Goal: Information Seeking & Learning: Understand process/instructions

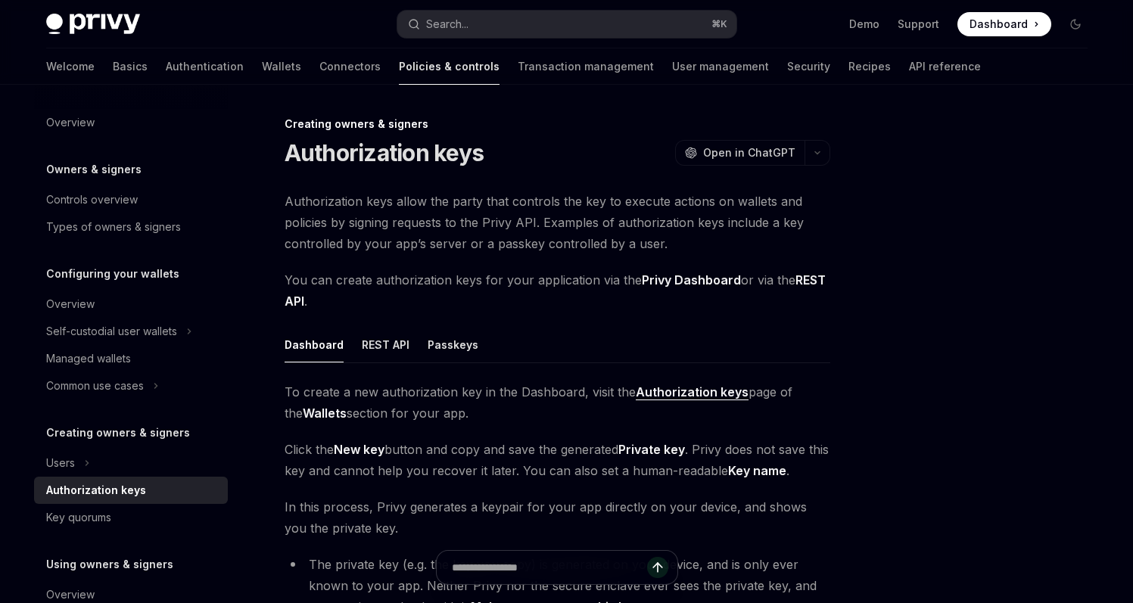
click at [538, 124] on div "Creating owners & signers" at bounding box center [558, 124] width 546 height 15
click at [991, 355] on div at bounding box center [985, 359] width 230 height 488
click at [627, 229] on span "Authorization keys allow the party that controls the key to execute actions on …" at bounding box center [558, 223] width 546 height 64
drag, startPoint x: 972, startPoint y: 161, endPoint x: 893, endPoint y: 111, distance: 92.9
click at [893, 111] on div "Creating owners & signers Authorization keys OpenAI Open in ChatGPT OpenAI Open…" at bounding box center [567, 532] width 1066 height 894
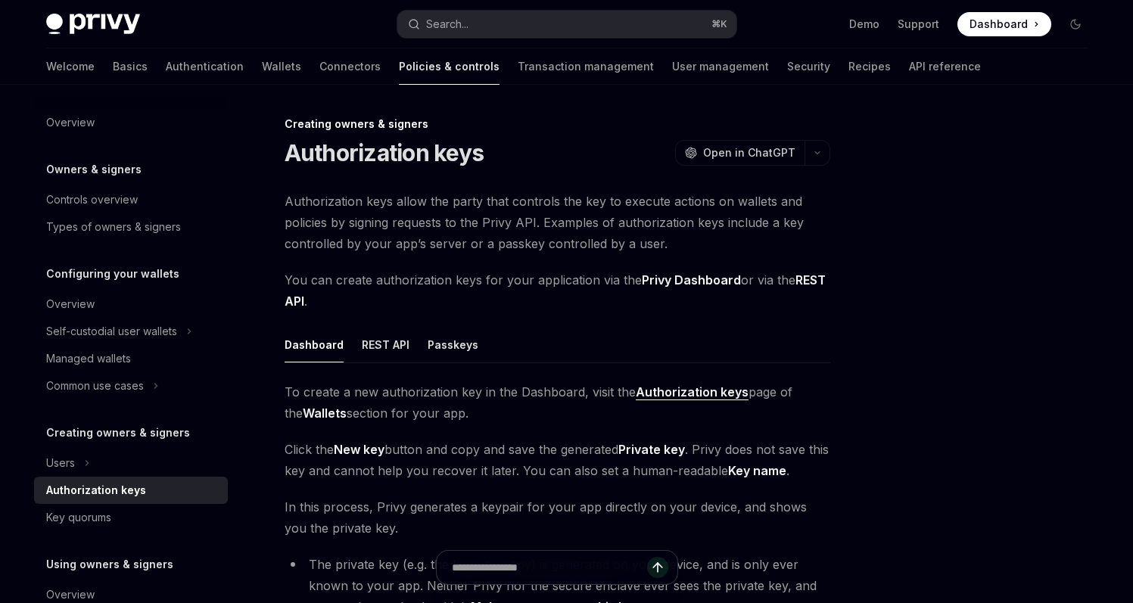
click at [818, 98] on div "Creating owners & signers Authorization keys OpenAI Open in ChatGPT OpenAI Open…" at bounding box center [567, 532] width 1066 height 894
drag, startPoint x: 530, startPoint y: 157, endPoint x: 280, endPoint y: 153, distance: 249.9
click at [280, 153] on div "Creating owners & signers Authorization keys OpenAI Open in ChatGPT OpenAI Open…" at bounding box center [416, 547] width 836 height 864
click at [508, 167] on div "Creating owners & signers Authorization keys OpenAI Open in ChatGPT OpenAI Open…" at bounding box center [416, 547] width 836 height 864
click at [554, 154] on div "Authorization keys OpenAI Open in ChatGPT" at bounding box center [558, 152] width 546 height 27
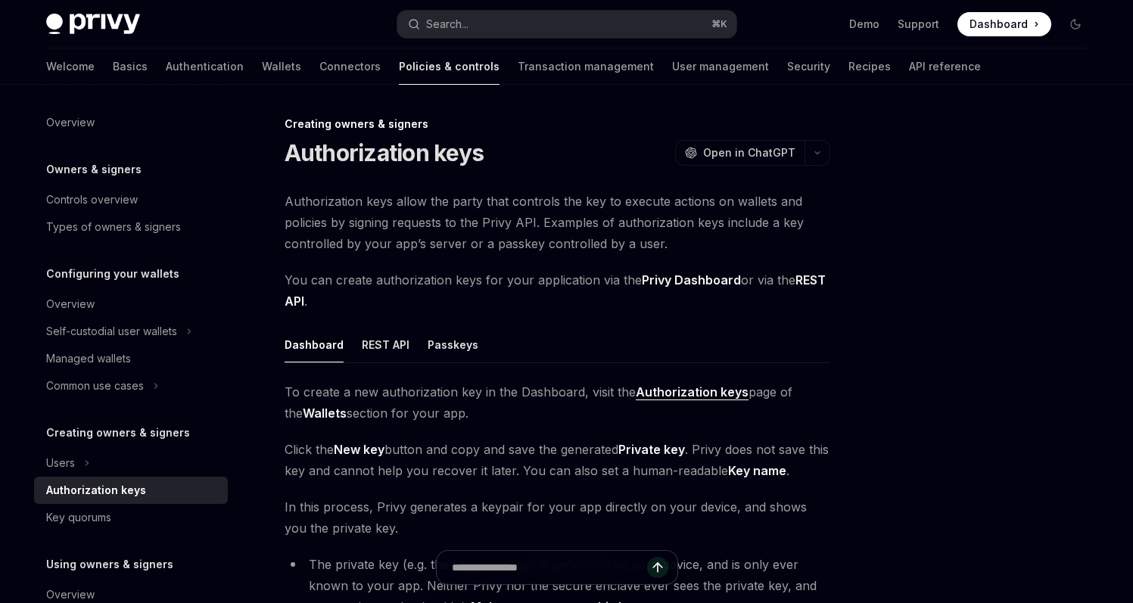
drag, startPoint x: 858, startPoint y: 307, endPoint x: 815, endPoint y: 304, distance: 42.5
click at [783, 304] on span "You can create authorization keys for your application via the Privy Dashboard …" at bounding box center [558, 291] width 546 height 42
click at [1043, 328] on div at bounding box center [985, 359] width 230 height 488
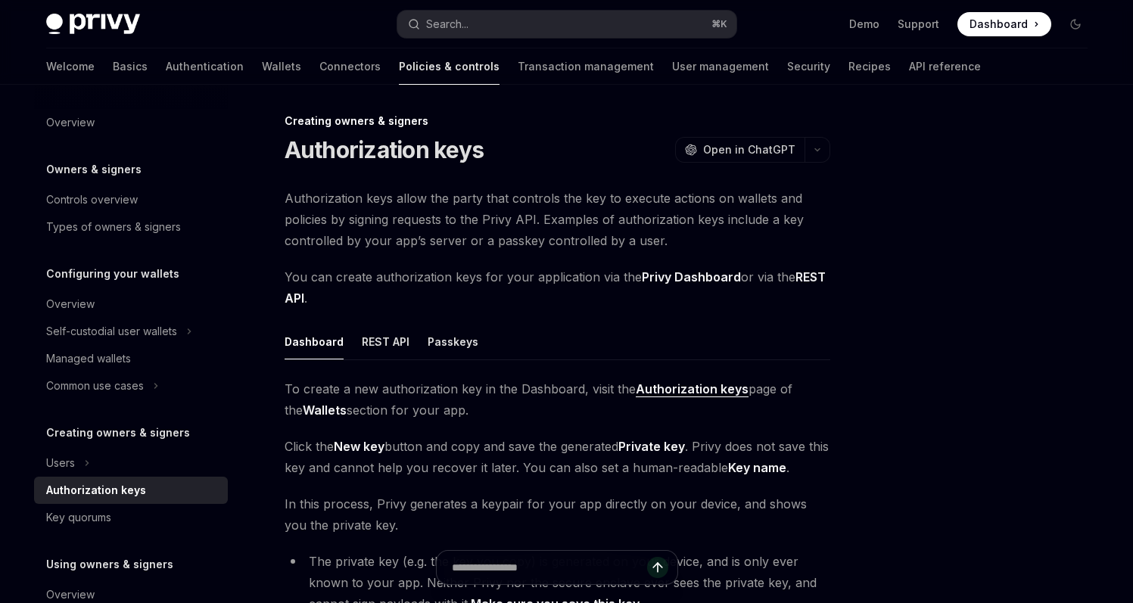
click at [868, 232] on div "Creating owners & signers Authorization keys OpenAI Open in ChatGPT OpenAI Open…" at bounding box center [567, 529] width 1066 height 894
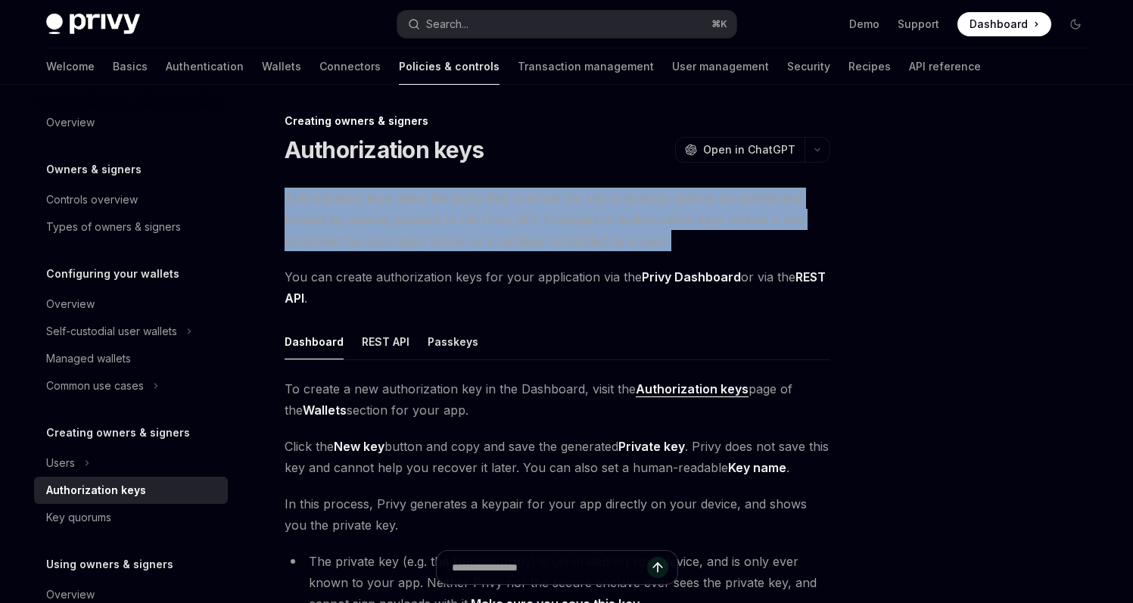
drag, startPoint x: 776, startPoint y: 249, endPoint x: 286, endPoint y: 197, distance: 492.7
click at [286, 197] on div "Authorization keys allow the party that controls the key to execute actions on …" at bounding box center [558, 460] width 546 height 544
click at [286, 197] on span "Authorization keys allow the party that controls the key to execute actions on …" at bounding box center [558, 220] width 546 height 64
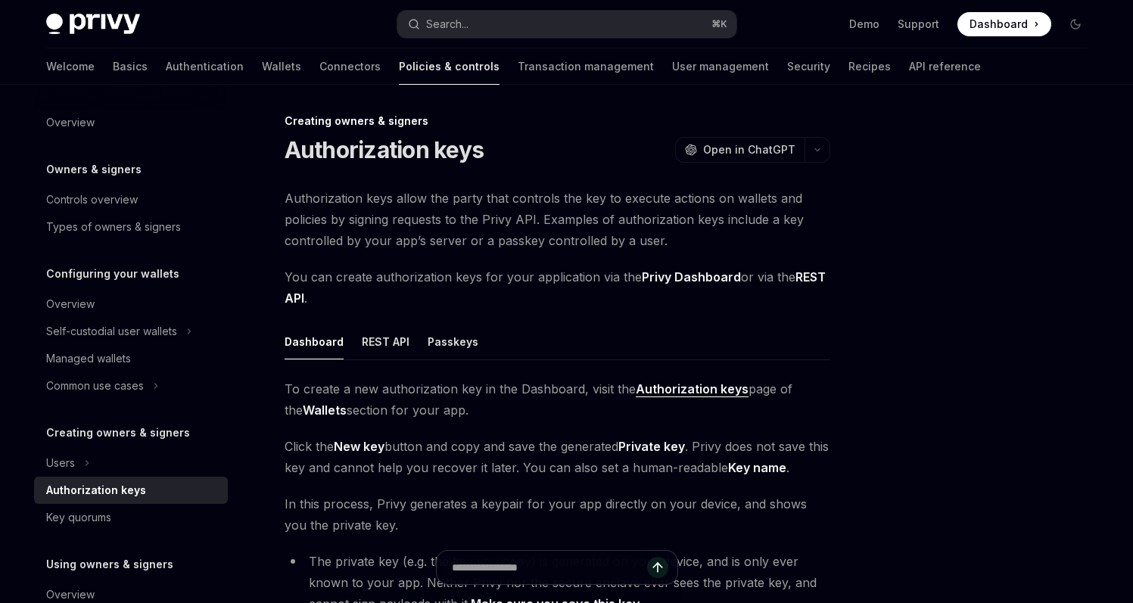
click at [474, 199] on span "Authorization keys allow the party that controls the key to execute actions on …" at bounding box center [558, 220] width 546 height 64
click at [475, 199] on span "Authorization keys allow the party that controls the key to execute actions on …" at bounding box center [558, 220] width 546 height 64
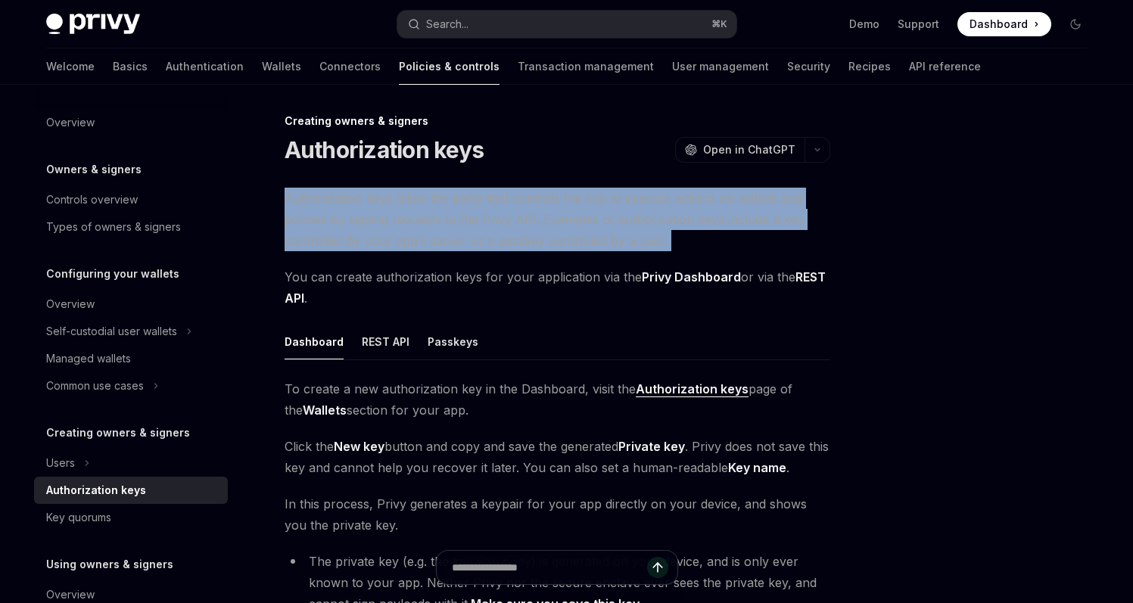
click at [475, 199] on span "Authorization keys allow the party that controls the key to execute actions on …" at bounding box center [558, 220] width 546 height 64
click at [700, 207] on span "Authorization keys allow the party that controls the key to execute actions on …" at bounding box center [558, 220] width 546 height 64
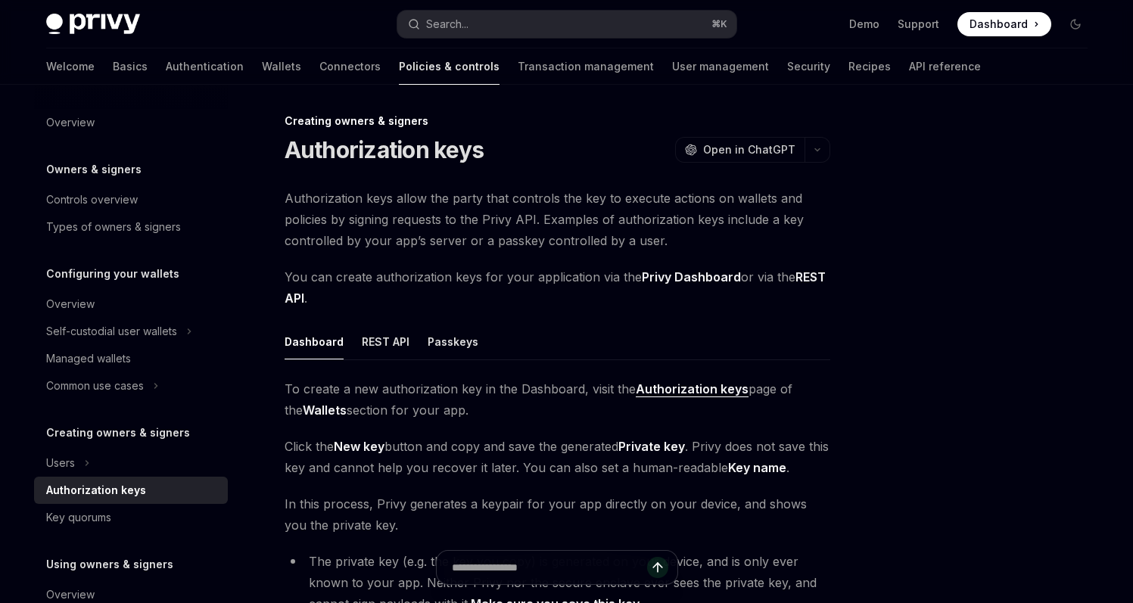
drag, startPoint x: 922, startPoint y: 356, endPoint x: 838, endPoint y: 329, distance: 88.4
click at [838, 329] on div "Creating owners & signers Authorization keys OpenAI Open in ChatGPT OpenAI Open…" at bounding box center [567, 529] width 1066 height 894
click at [553, 226] on span "Authorization keys allow the party that controls the key to execute actions on …" at bounding box center [558, 220] width 546 height 64
click at [616, 220] on span "Authorization keys allow the party that controls the key to execute actions on …" at bounding box center [558, 220] width 546 height 64
click at [707, 215] on span "Authorization keys allow the party that controls the key to execute actions on …" at bounding box center [558, 220] width 546 height 64
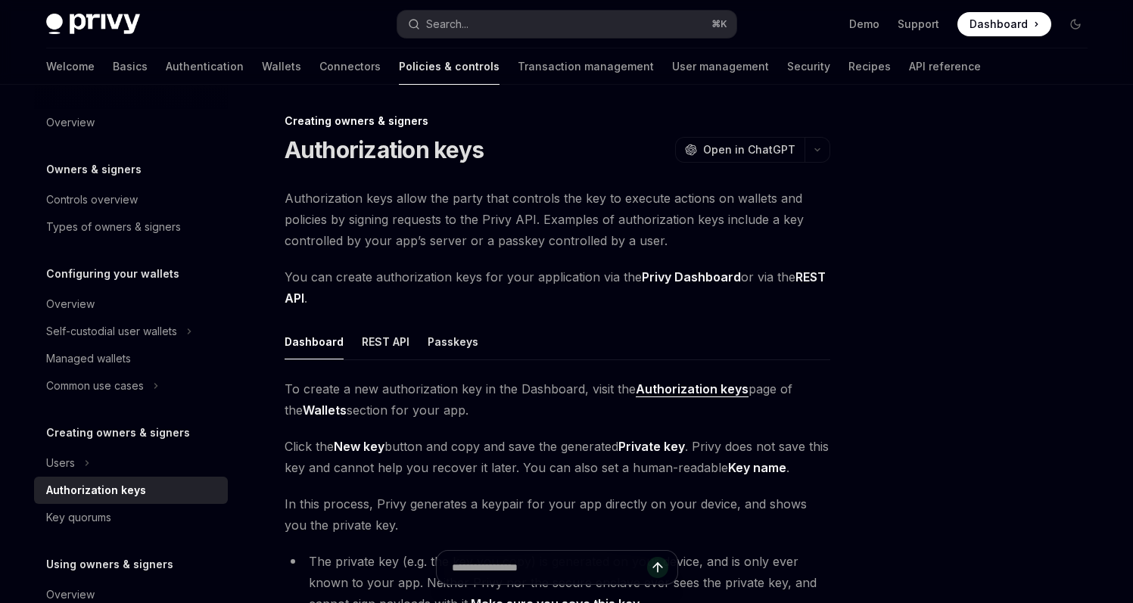
click at [872, 239] on div at bounding box center [985, 359] width 230 height 488
